Goal: Information Seeking & Learning: Learn about a topic

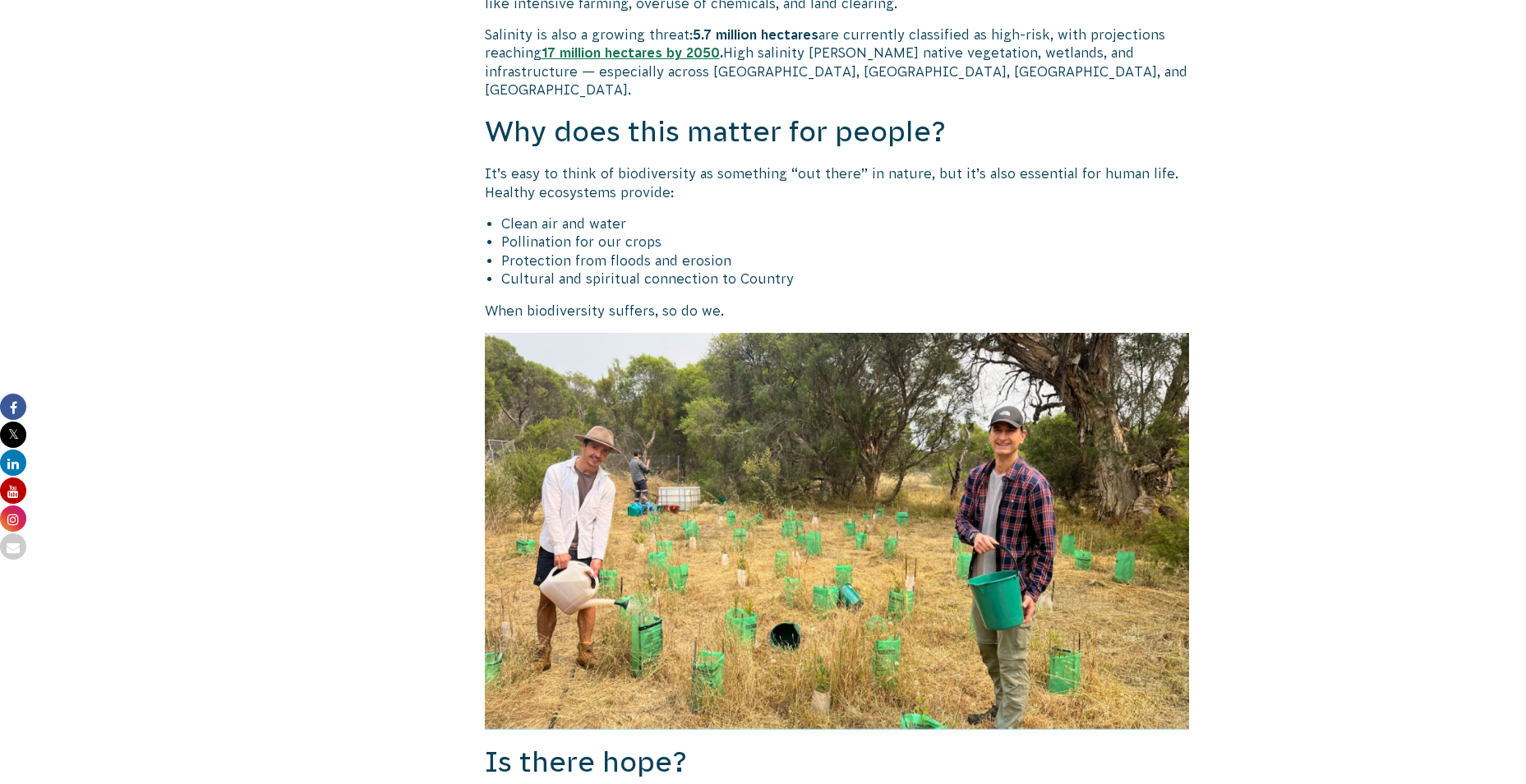
scroll to position [2638, 0]
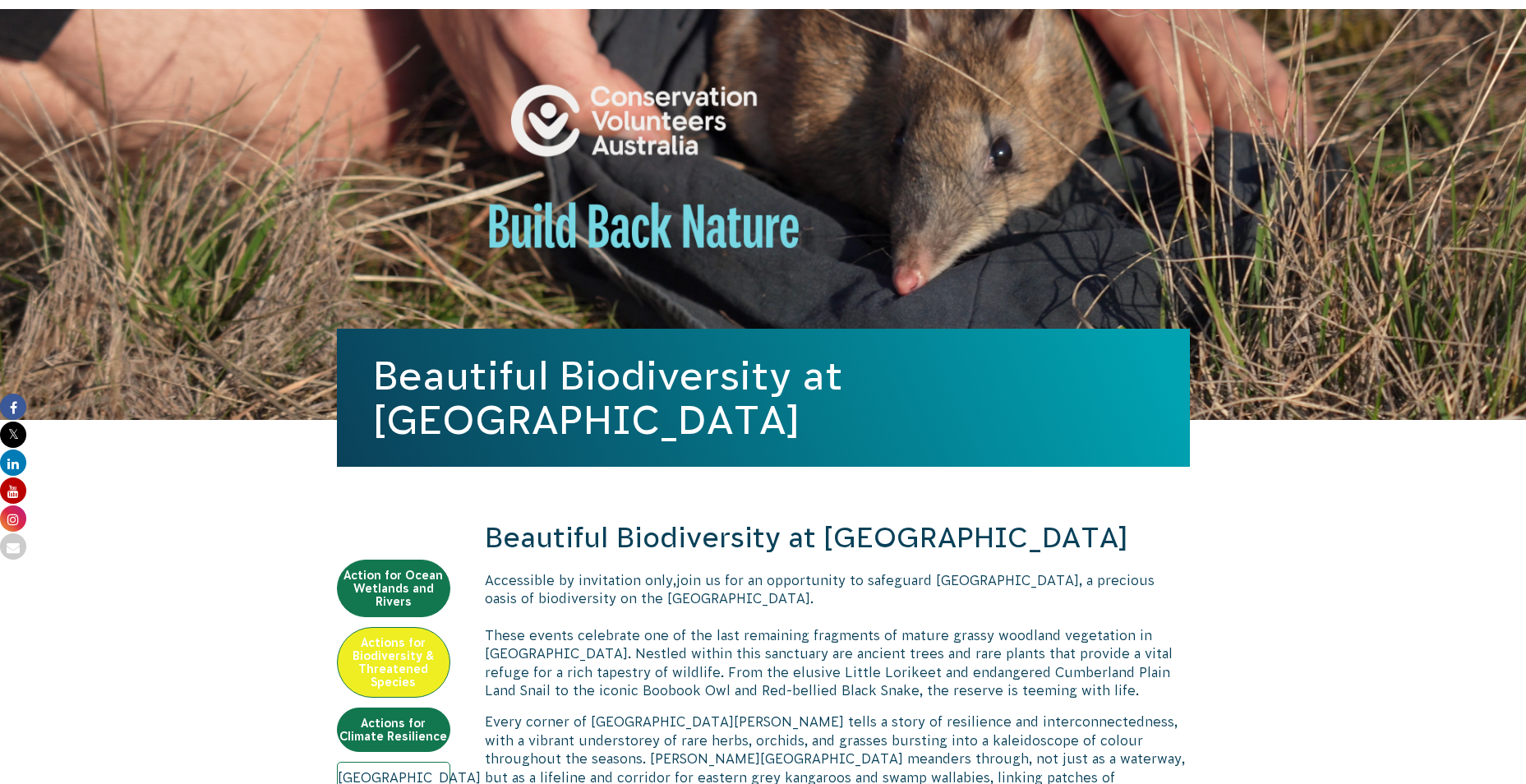
scroll to position [76, 0]
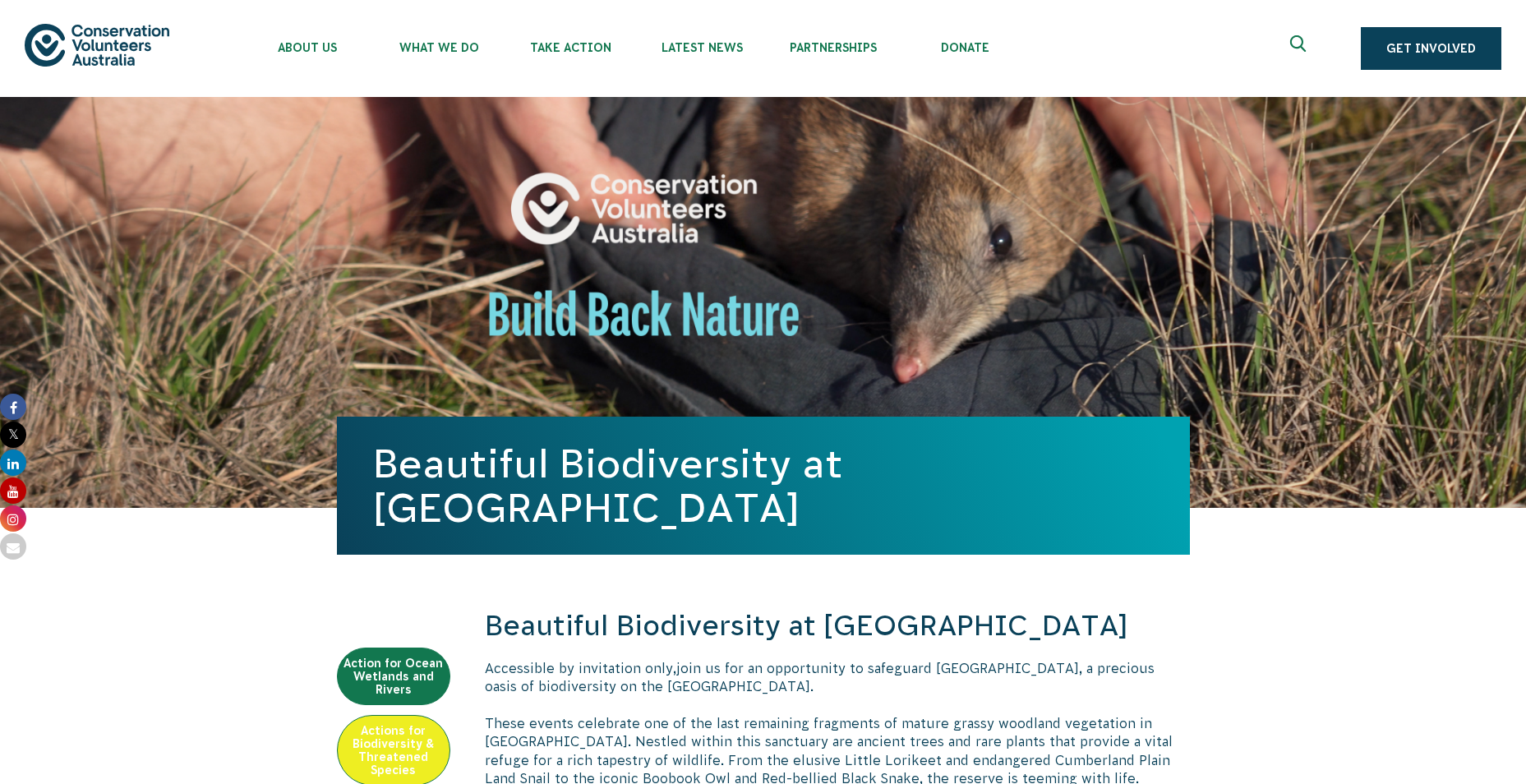
drag, startPoint x: 1525, startPoint y: 163, endPoint x: 1530, endPoint y: 178, distance: 15.8
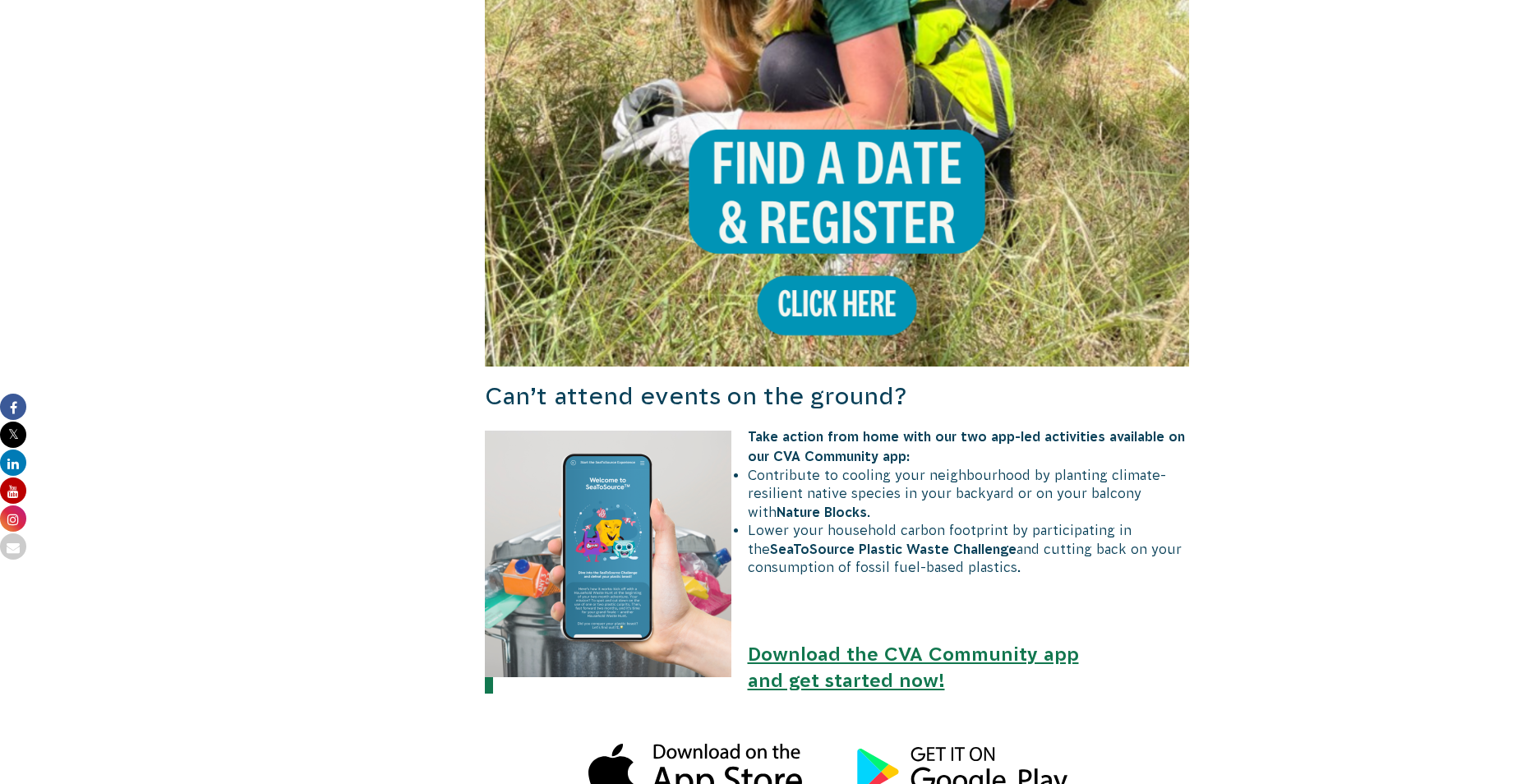
scroll to position [1416, 0]
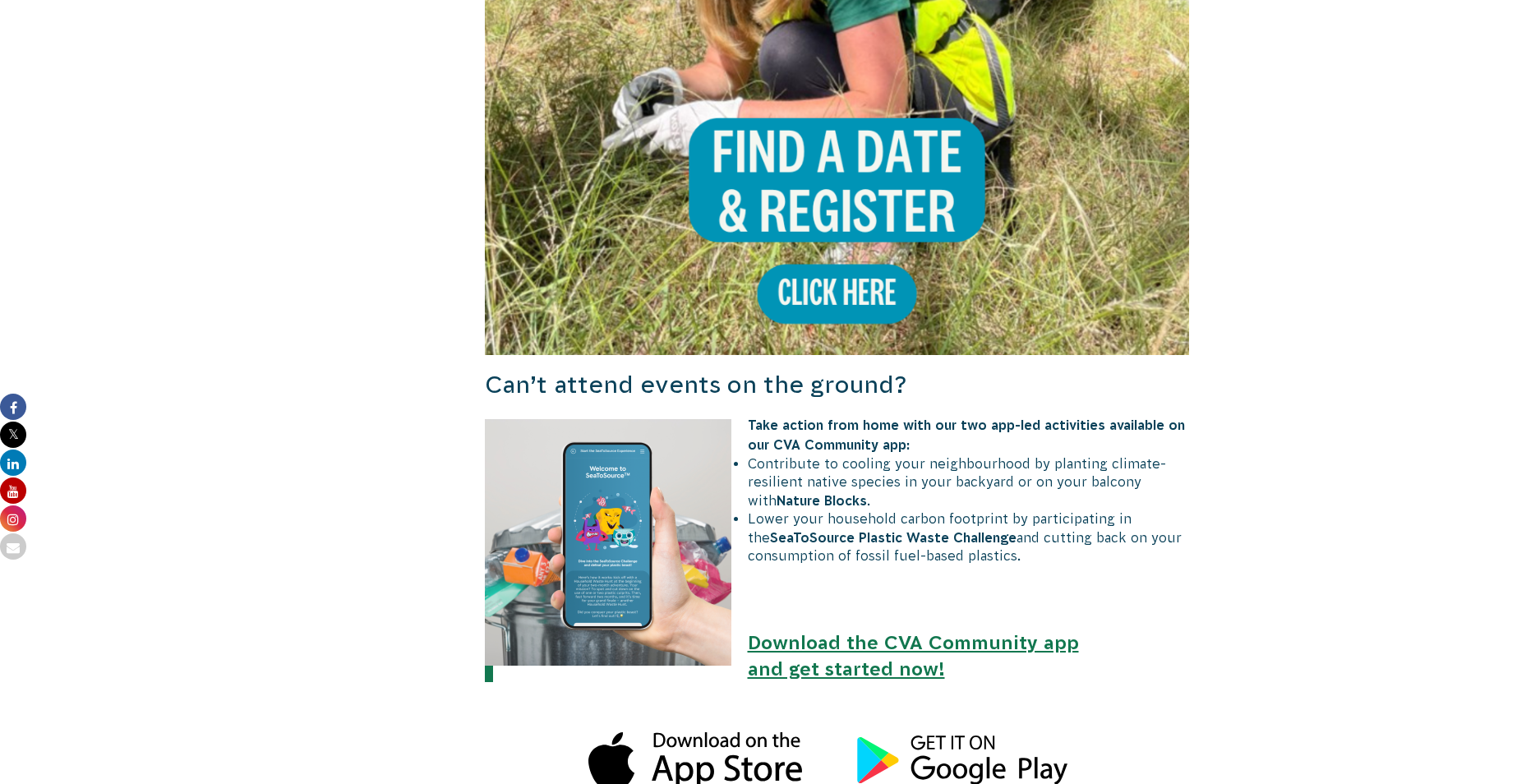
click at [856, 284] on img at bounding box center [837, 2] width 705 height 705
